Goal: Register for event/course

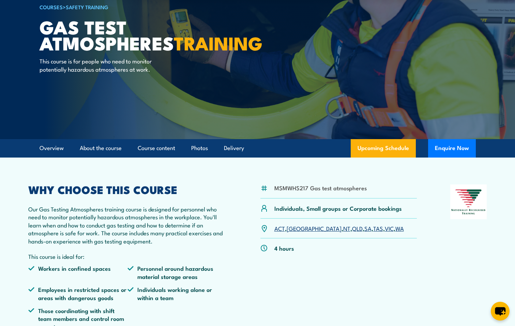
scroll to position [68, 0]
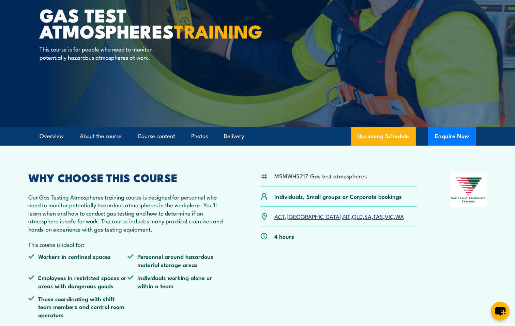
click at [396, 216] on link "WA" at bounding box center [400, 216] width 9 height 8
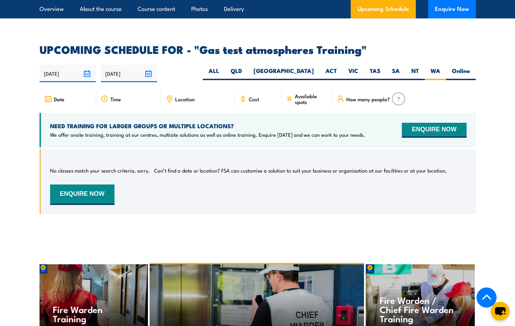
scroll to position [1062, 0]
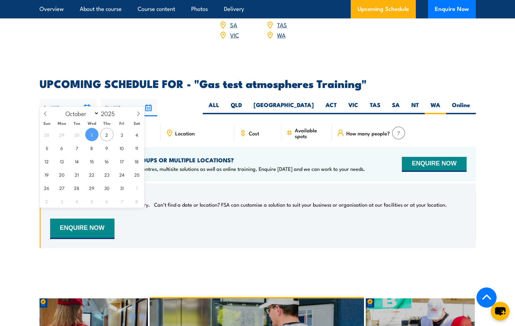
click at [64, 99] on input "[DATE]" at bounding box center [68, 107] width 56 height 17
click at [105, 147] on span "9" at bounding box center [106, 147] width 13 height 13
type input "09/10/2025"
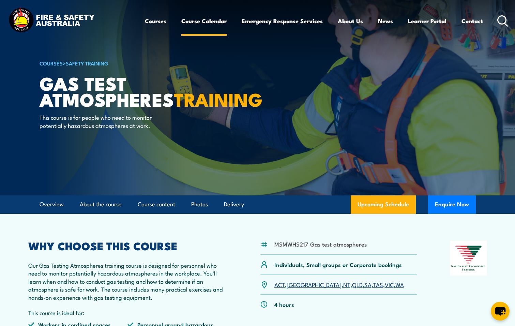
click at [191, 17] on link "Course Calendar" at bounding box center [203, 21] width 45 height 18
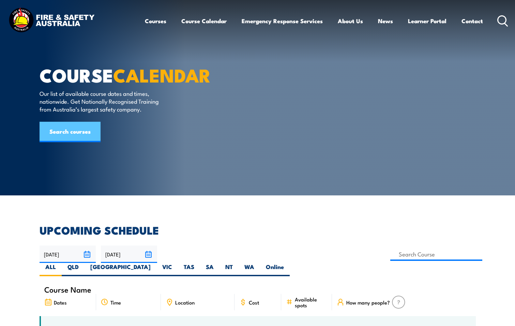
click at [79, 142] on link "Search courses" at bounding box center [70, 132] width 61 height 20
